Goal: Task Accomplishment & Management: Use online tool/utility

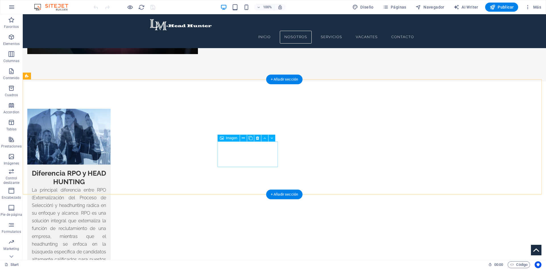
scroll to position [968, 0]
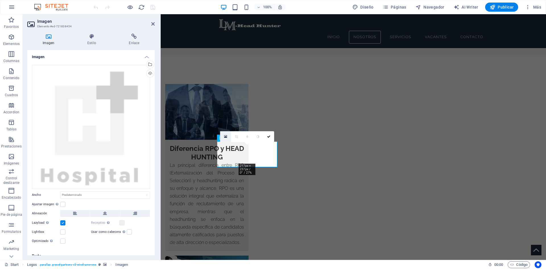
click at [227, 136] on link at bounding box center [225, 136] width 11 height 11
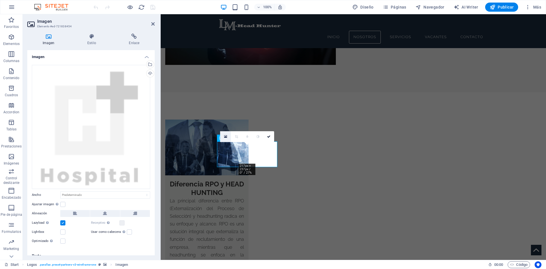
scroll to position [998, 0]
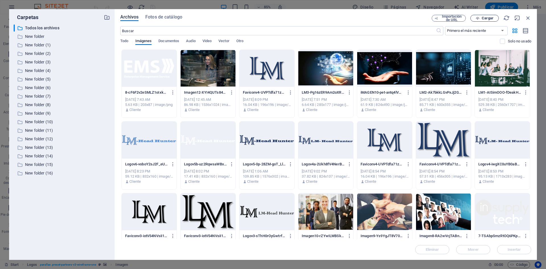
click at [478, 18] on icon "button" at bounding box center [478, 19] width 4 height 4
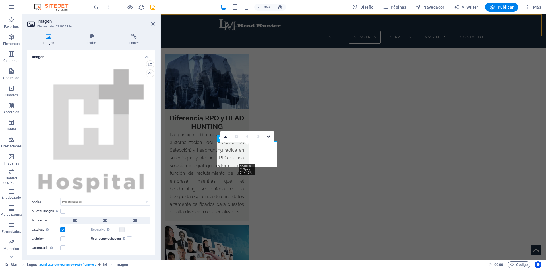
scroll to position [968, 0]
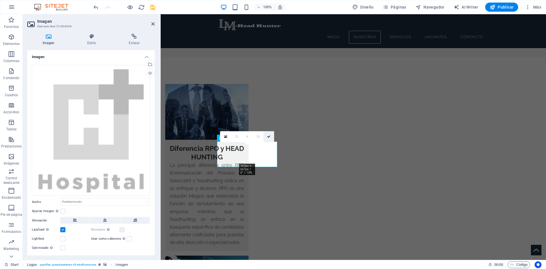
click at [270, 136] on icon at bounding box center [268, 136] width 3 height 3
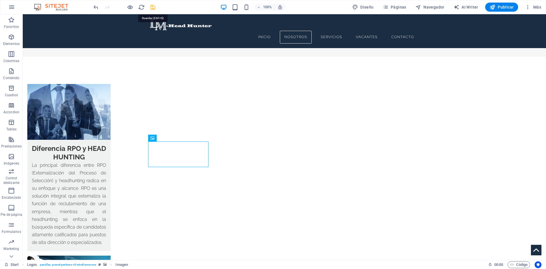
click at [151, 7] on icon "save" at bounding box center [153, 7] width 7 height 7
checkbox input "false"
